Goal: Task Accomplishment & Management: Use online tool/utility

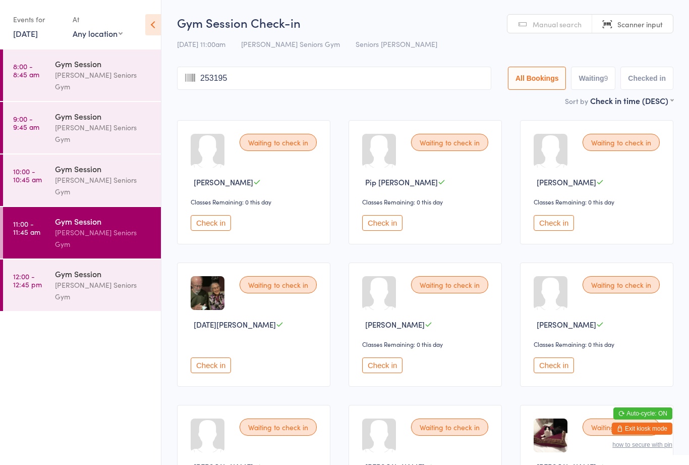
type input "2531955"
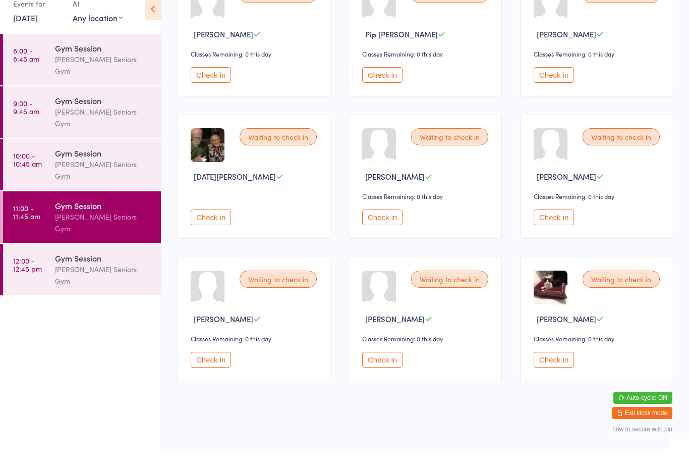
scroll to position [151, 0]
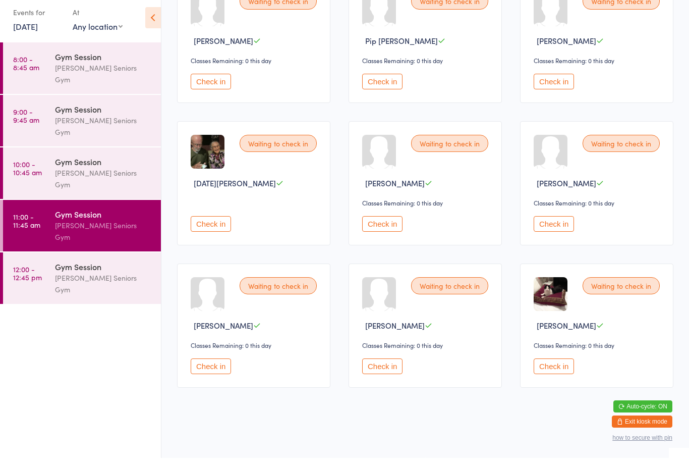
click at [97, 163] on div "Gym Session" at bounding box center [103, 168] width 97 height 11
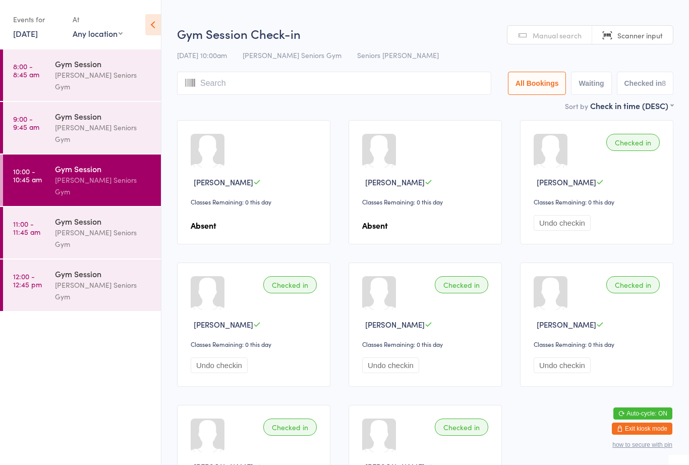
click at [88, 215] on div "Gym Session" at bounding box center [103, 220] width 97 height 11
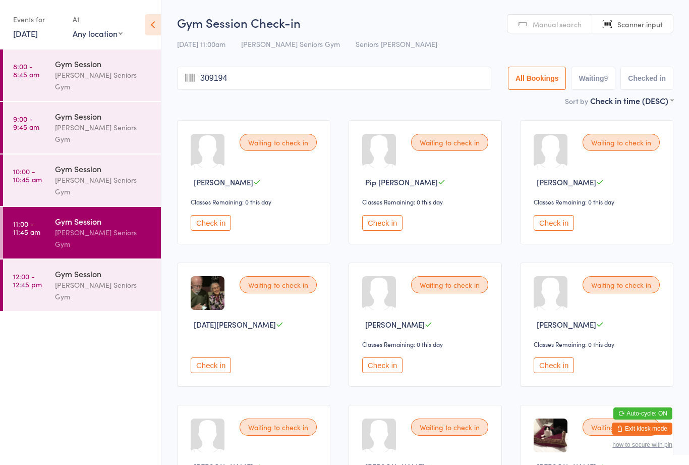
type input "3091948"
type input "21021937"
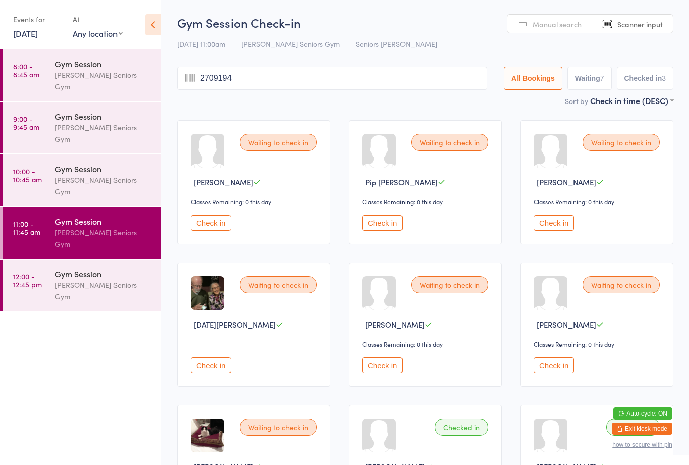
type input "27091948"
type input "19081950"
type input "19031939"
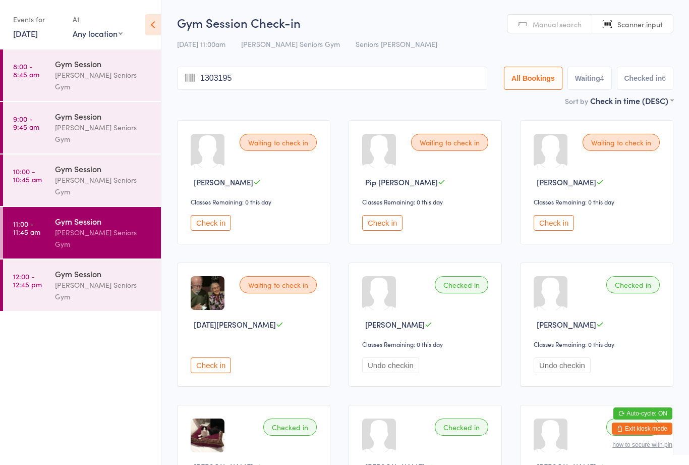
type input "13031951"
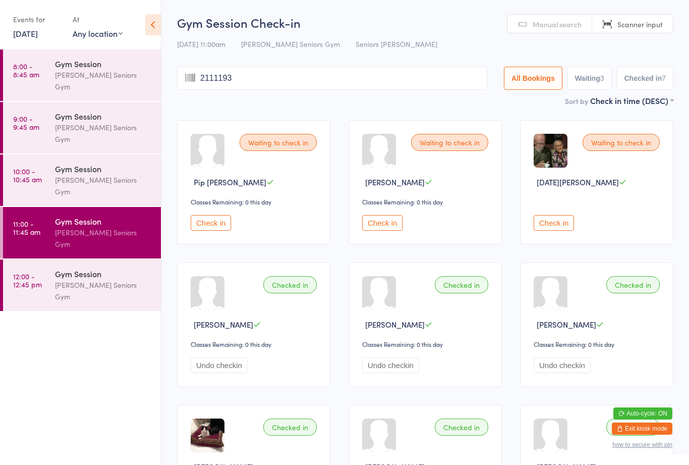
type input "21111939"
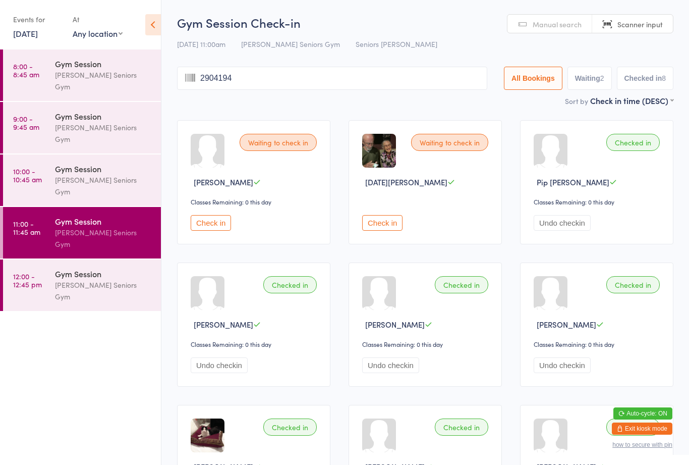
type input "29041941"
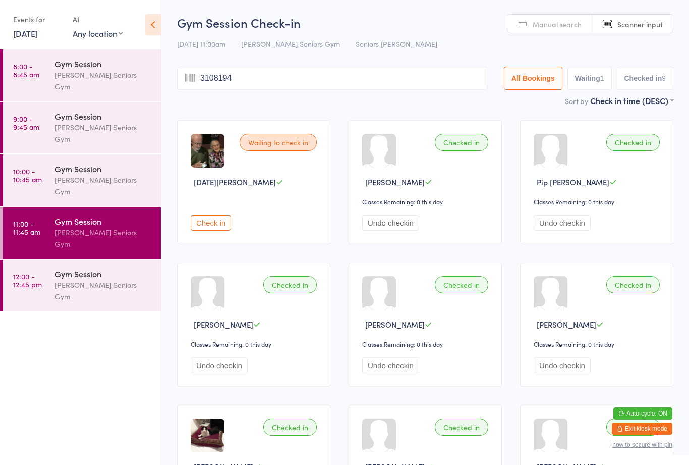
type input "31081948"
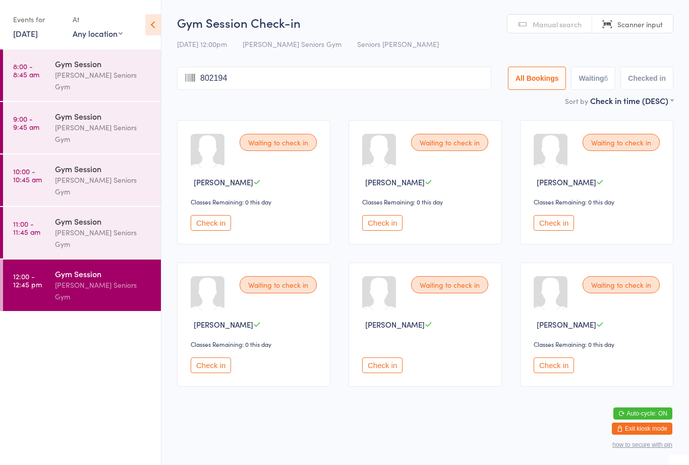
type input "8021940"
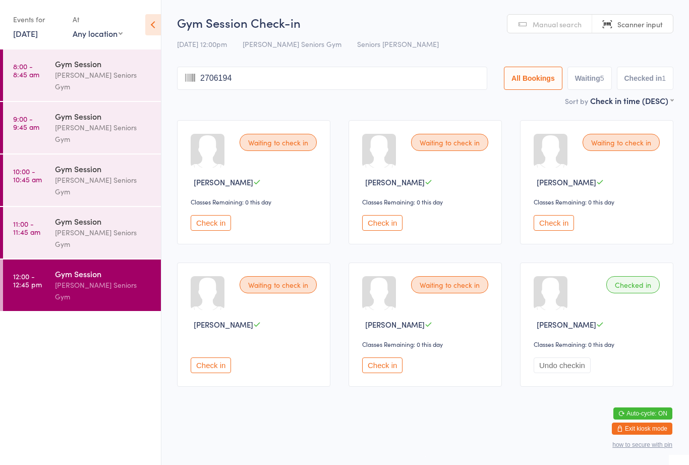
type input "27061947"
type input "14081950"
